Goal: Check status

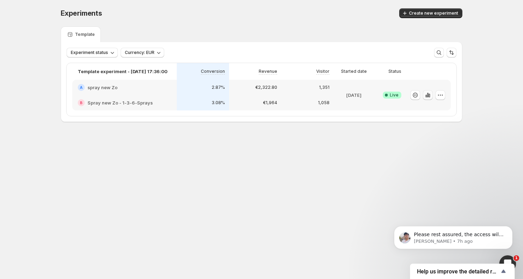
click at [427, 96] on icon "button" at bounding box center [427, 95] width 1 height 5
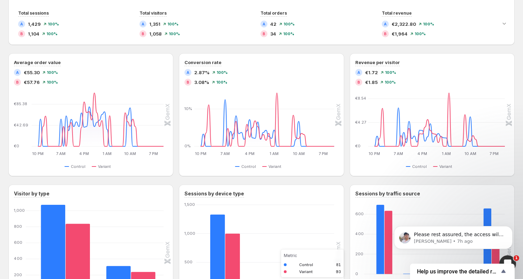
scroll to position [162, 0]
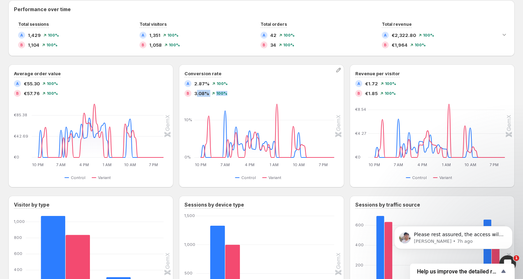
drag, startPoint x: 196, startPoint y: 93, endPoint x: 229, endPoint y: 92, distance: 32.8
click at [229, 93] on div "B 3.08% 100%" at bounding box center [261, 93] width 154 height 7
click at [283, 93] on div "B 3.08% 100%" at bounding box center [261, 93] width 154 height 7
drag, startPoint x: 357, startPoint y: 94, endPoint x: 403, endPoint y: 94, distance: 45.7
click at [401, 94] on div "B €1.85 100%" at bounding box center [432, 93] width 154 height 7
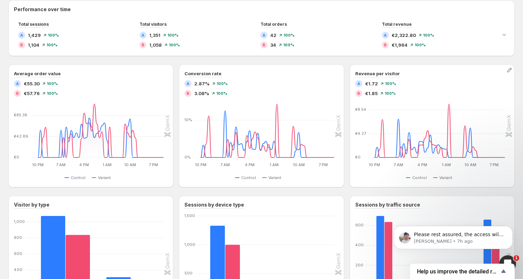
click at [381, 88] on div "A €1.72 100% B €1.85 100%" at bounding box center [432, 88] width 154 height 17
drag, startPoint x: 367, startPoint y: 93, endPoint x: 406, endPoint y: 93, distance: 39.0
click at [395, 93] on div "B €1.85 100%" at bounding box center [432, 93] width 154 height 7
click at [366, 96] on span "€1.85" at bounding box center [371, 93] width 13 height 7
drag, startPoint x: 25, startPoint y: 93, endPoint x: 109, endPoint y: 93, distance: 84.0
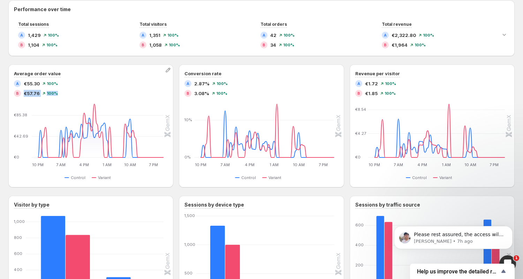
click at [106, 93] on div "B €57.76 100%" at bounding box center [91, 93] width 154 height 7
click at [48, 95] on span "100%" at bounding box center [52, 93] width 11 height 4
